Goal: Task Accomplishment & Management: Complete application form

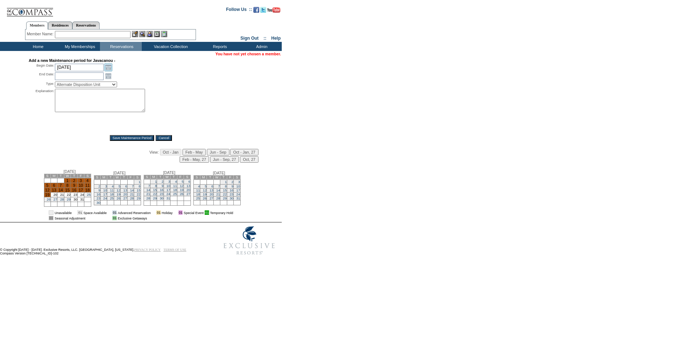
click at [109, 66] on link "Open the calendar popup." at bounding box center [108, 67] width 8 height 8
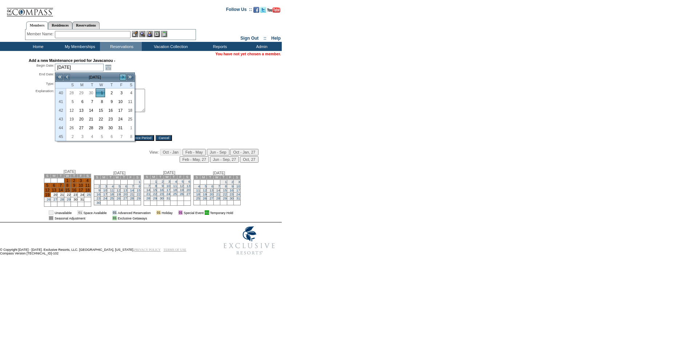
click at [125, 76] on link ">" at bounding box center [122, 76] width 7 height 7
click at [69, 75] on link "<" at bounding box center [66, 76] width 7 height 7
click at [130, 117] on link "25" at bounding box center [129, 119] width 9 height 8
type input "2025-10-25"
type input "2025-10-26"
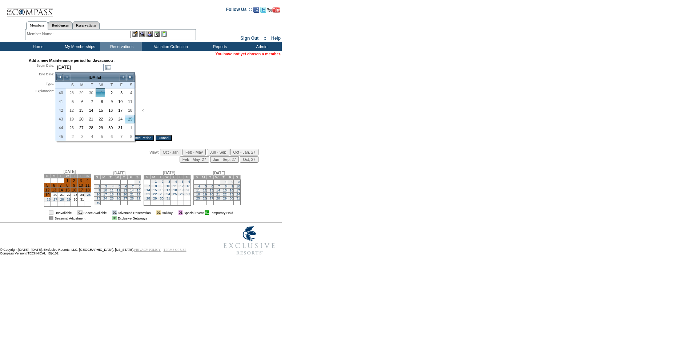
type input "10/25/2025"
type input "10/26/2025"
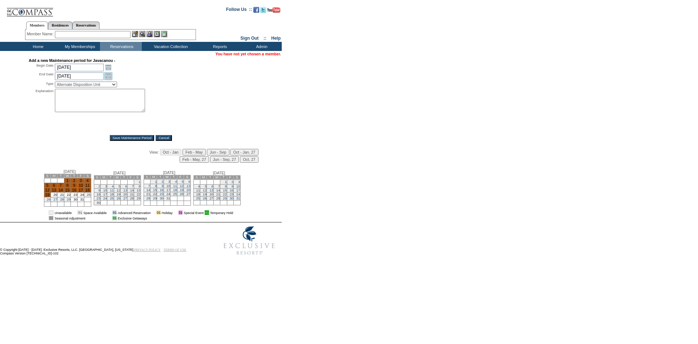
click at [108, 79] on link "Open the calendar popup." at bounding box center [108, 76] width 8 height 8
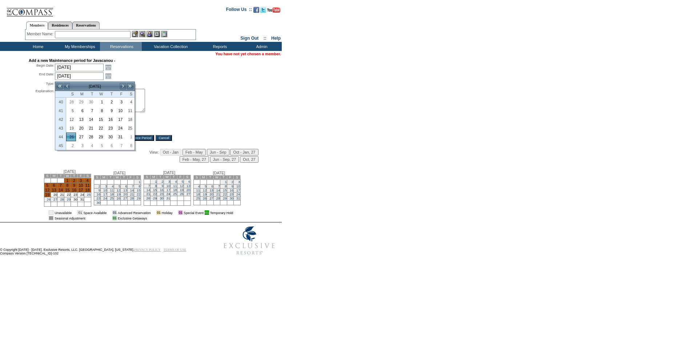
drag, startPoint x: 221, startPoint y: 102, endPoint x: 211, endPoint y: 100, distance: 9.7
click at [221, 102] on div "Explanation: *" at bounding box center [141, 109] width 224 height 41
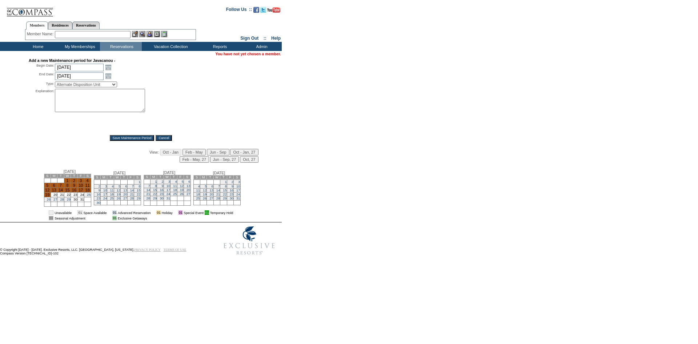
click at [117, 85] on select "Alternate Disposition Unit Business Hold Disposition Exclusive Alliance Partner…" at bounding box center [86, 84] width 62 height 6
select select "PropMaint"
click at [55, 83] on select "Alternate Disposition Unit Business Hold Disposition Exclusive Alliance Partner…" at bounding box center [86, 84] width 62 height 6
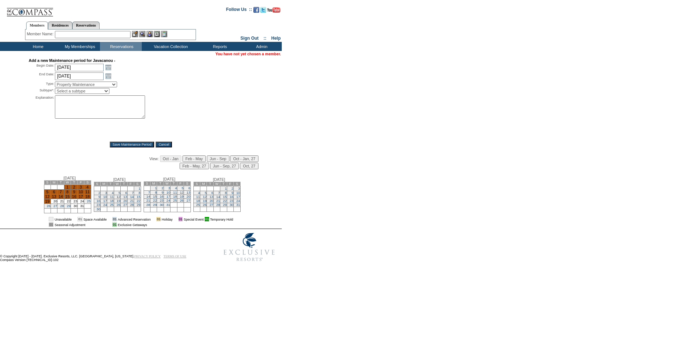
click at [81, 103] on textarea at bounding box center [100, 106] width 90 height 23
type textarea "Road construction -Vesna"
click at [119, 144] on input "Save Maintenance Period" at bounding box center [132, 144] width 45 height 6
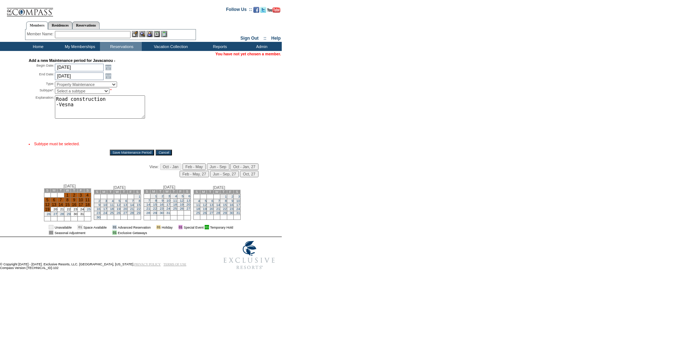
click at [109, 91] on select "Select a subtype FF&E Projects Housekeeping/Deep Clean Monthly PM Block Planned…" at bounding box center [82, 91] width 55 height 6
click at [188, 110] on div "Explanation: Road construction -Vesna *" at bounding box center [141, 115] width 224 height 41
click at [117, 85] on select "Alternate Disposition Unit Business Hold Disposition Exclusive Alliance Partner…" at bounding box center [86, 84] width 62 height 6
select select "PropMaintPropertyClosure"
click at [55, 83] on select "Alternate Disposition Unit Business Hold Disposition Exclusive Alliance Partner…" at bounding box center [86, 84] width 62 height 6
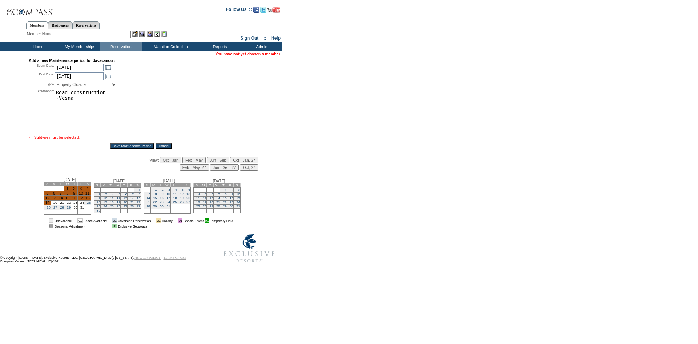
click at [115, 102] on textarea "Road construction -Vesna" at bounding box center [100, 100] width 90 height 23
click at [111, 97] on textarea "Road construction -Vesna" at bounding box center [100, 100] width 90 height 23
click at [127, 149] on input "Save Maintenance Period" at bounding box center [132, 146] width 45 height 6
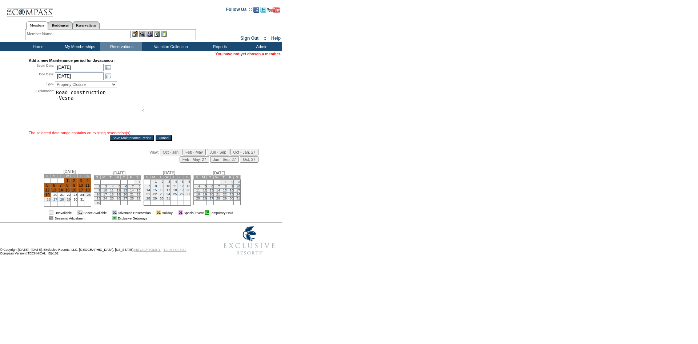
click at [125, 141] on input "Save Maintenance Period" at bounding box center [132, 138] width 45 height 6
click at [107, 78] on link "Open the calendar popup." at bounding box center [108, 76] width 8 height 8
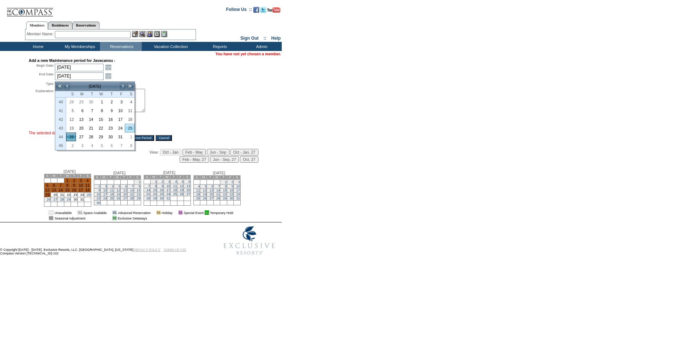
click at [129, 127] on link "25" at bounding box center [129, 128] width 9 height 8
type input "2025-10-25"
type input "10/25/2025"
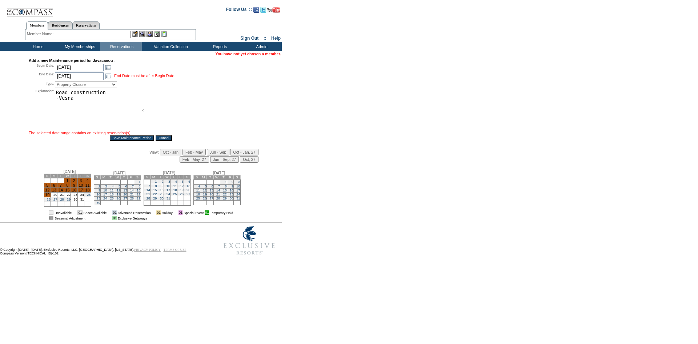
click at [128, 139] on input "Save Maintenance Period" at bounding box center [132, 138] width 45 height 6
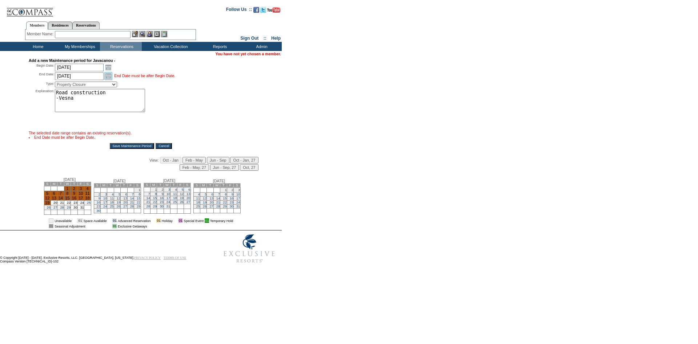
click at [111, 77] on link "Open the calendar popup." at bounding box center [108, 76] width 8 height 8
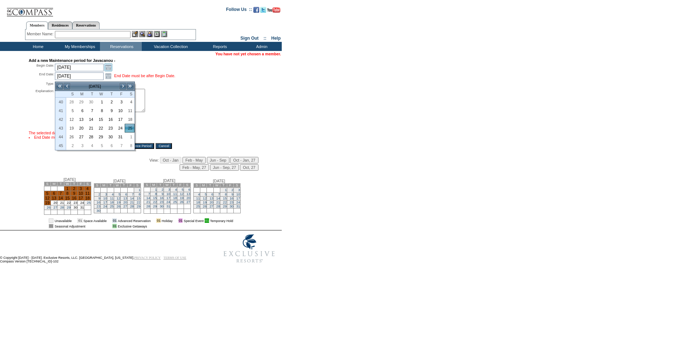
click at [108, 68] on link "Open the calendar popup." at bounding box center [108, 67] width 8 height 8
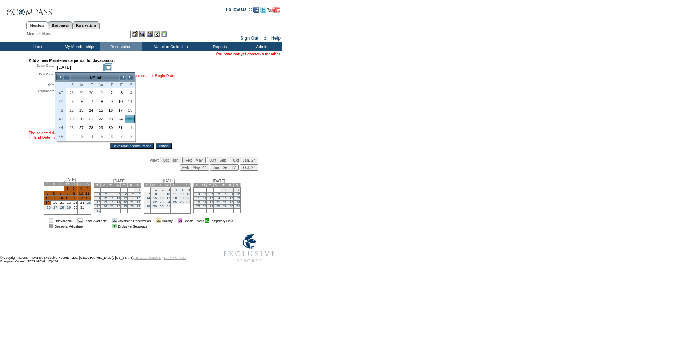
click at [108, 68] on link "Open the calendar popup." at bounding box center [108, 67] width 8 height 8
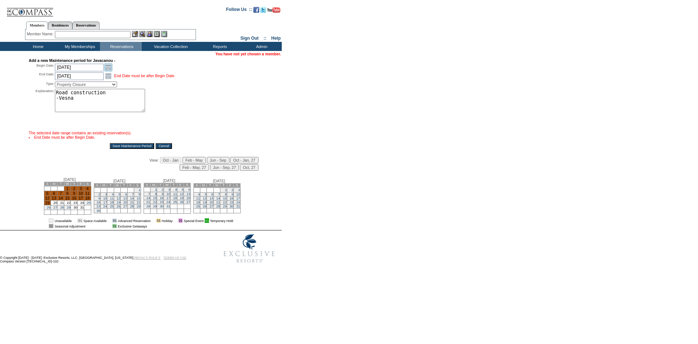
click at [108, 68] on link "Open the calendar popup." at bounding box center [108, 67] width 8 height 8
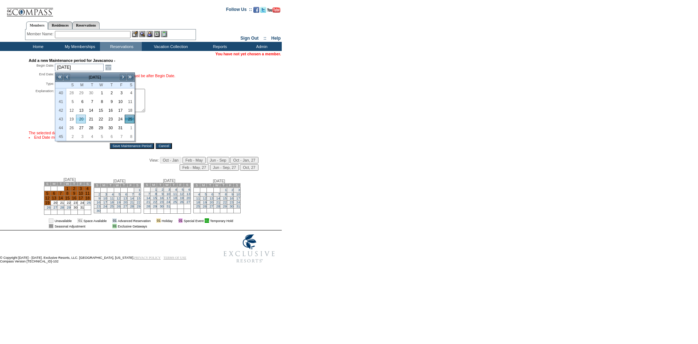
click at [81, 119] on link "20" at bounding box center [80, 119] width 9 height 8
type input "2025-10-20"
type input "2025-10-21"
type input "10/20/2025"
type input "10/21/2025"
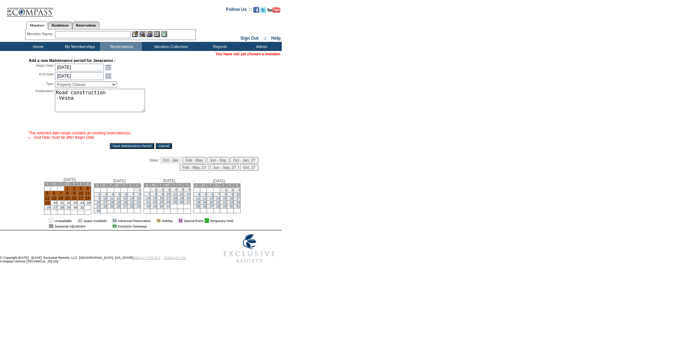
click at [139, 148] on input "Save Maintenance Period" at bounding box center [132, 146] width 45 height 6
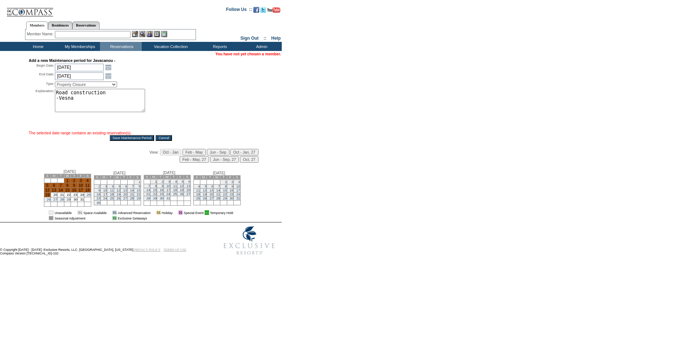
click at [139, 140] on input "Save Maintenance Period" at bounding box center [132, 138] width 45 height 6
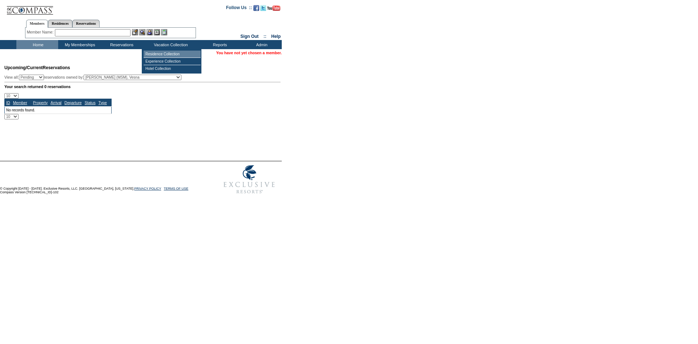
click at [165, 55] on td "Residence Collection" at bounding box center [172, 54] width 57 height 7
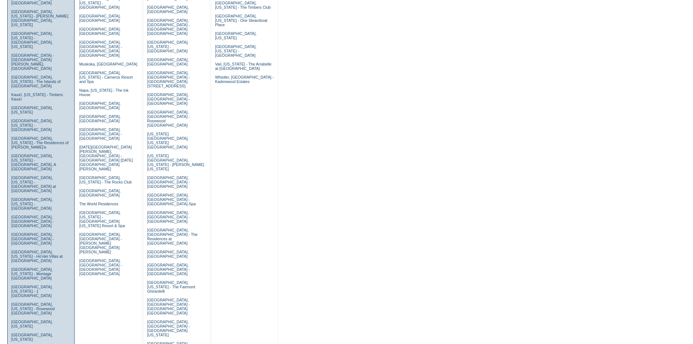
scroll to position [291, 0]
